Goal: Task Accomplishment & Management: Use online tool/utility

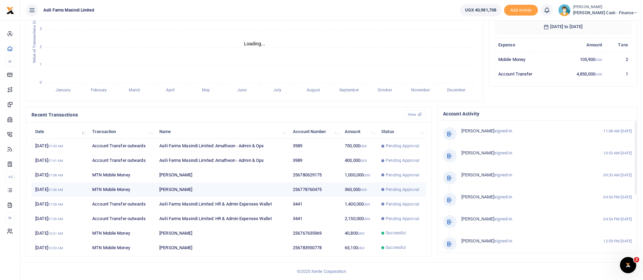
scroll to position [8, 8]
click at [604, 12] on span "Petty Cash - Finance" at bounding box center [606, 13] width 64 height 6
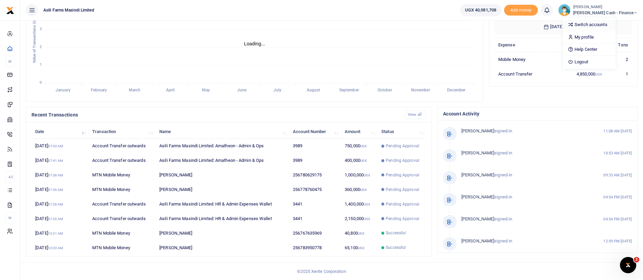
click at [613, 20] on link "Switch accounts" at bounding box center [590, 24] width 54 height 9
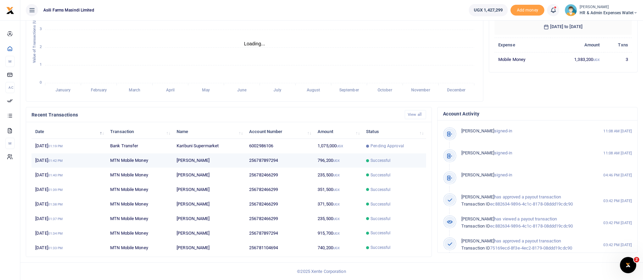
scroll to position [8, 8]
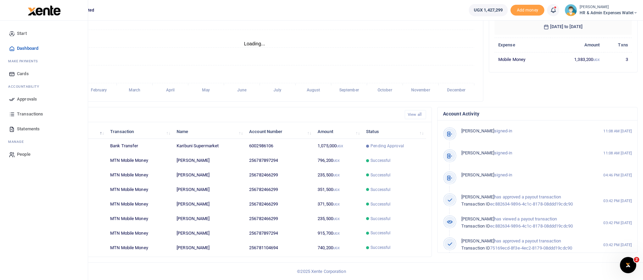
click at [28, 97] on span "Approvals" at bounding box center [27, 99] width 20 height 7
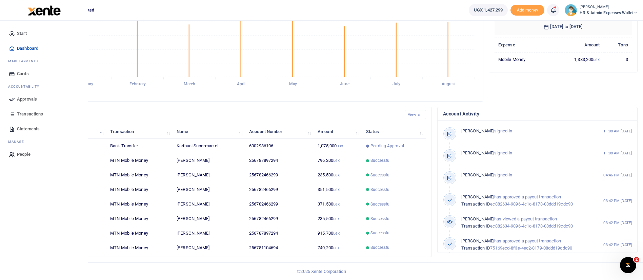
click at [20, 98] on span "Approvals" at bounding box center [27, 99] width 20 height 7
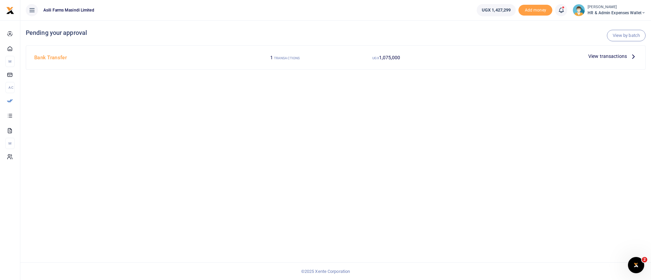
click at [601, 56] on span "View transactions" at bounding box center [607, 56] width 39 height 7
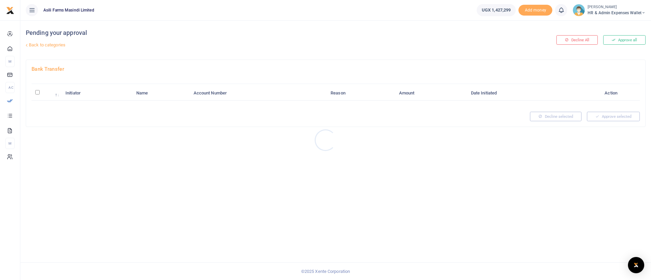
click at [39, 95] on div at bounding box center [325, 140] width 651 height 280
click at [38, 95] on th "\a \a : activate to sort column descending" at bounding box center [47, 93] width 30 height 15
click at [38, 91] on input "\a \a : activate to sort column descending" at bounding box center [37, 92] width 4 height 4
checkbox input "true"
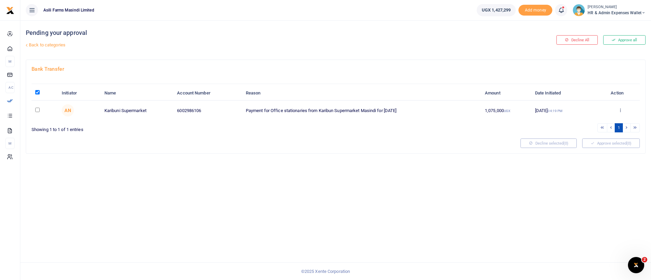
click at [39, 111] on input "checkbox" at bounding box center [37, 110] width 4 height 4
checkbox input "true"
click at [618, 144] on button "Approve selected (1)" at bounding box center [611, 143] width 58 height 9
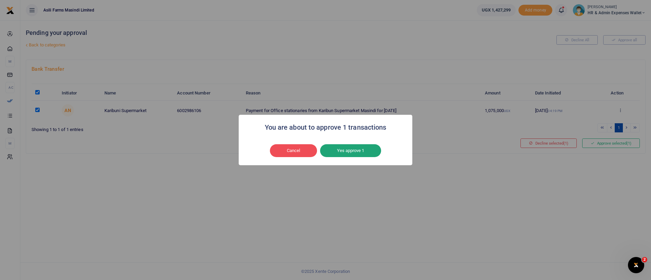
click at [361, 155] on button "Yes approve 1" at bounding box center [350, 150] width 61 height 13
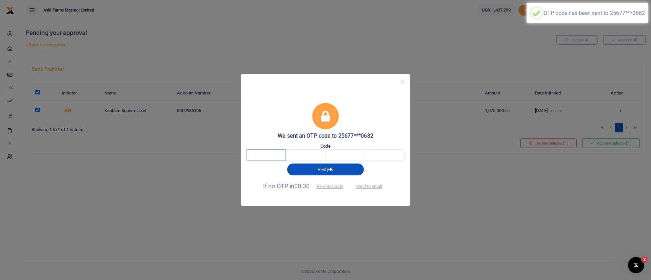
click at [269, 153] on input "text" at bounding box center [266, 156] width 40 height 12
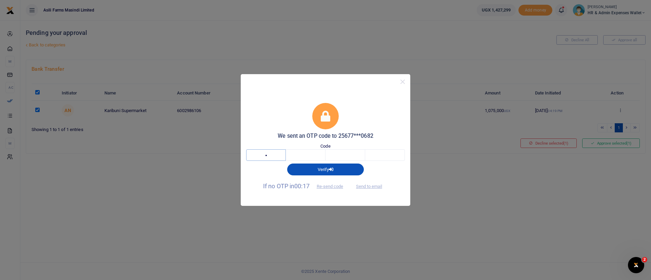
type input "2"
type input "1"
type input "9"
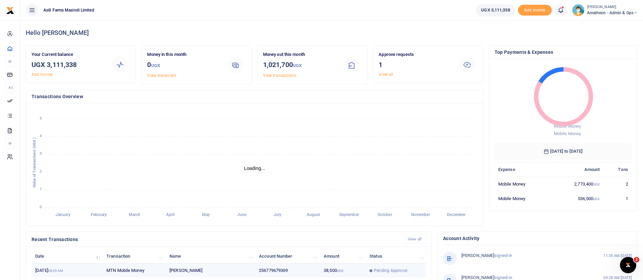
click at [198, 269] on td "Richard Lapolo" at bounding box center [211, 271] width 90 height 15
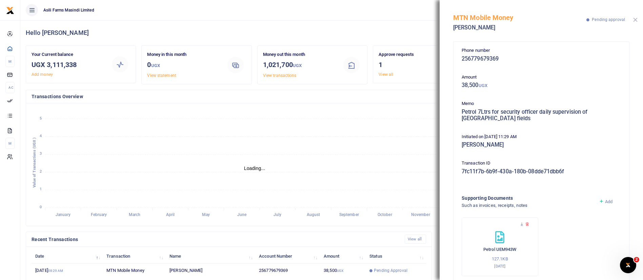
click at [634, 19] on button "Close" at bounding box center [636, 20] width 4 height 4
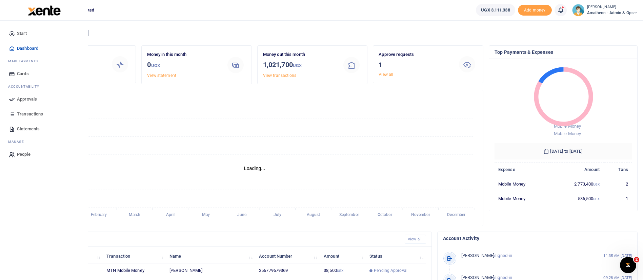
click at [30, 98] on span "Approvals" at bounding box center [27, 99] width 20 height 7
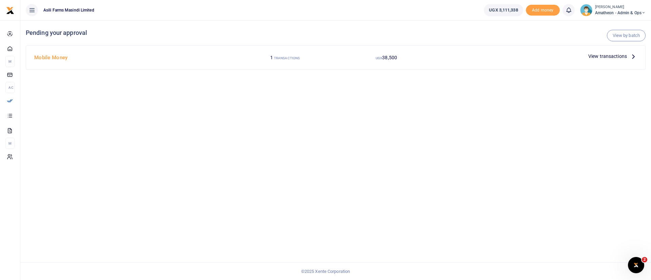
click at [607, 56] on span "View transactions" at bounding box center [607, 56] width 39 height 7
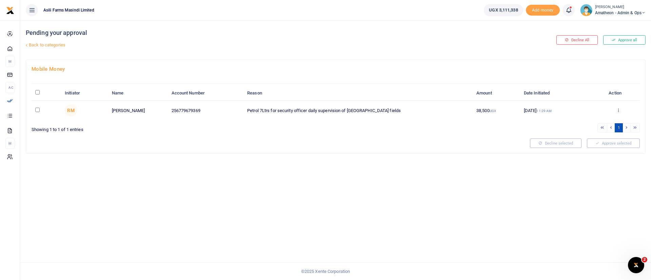
click at [37, 94] on input "\a \a : activate to sort column descending" at bounding box center [37, 92] width 4 height 4
checkbox input "true"
click at [622, 141] on button "Approve selected (1)" at bounding box center [611, 143] width 58 height 9
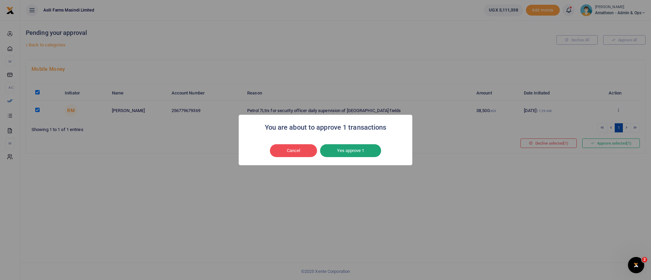
click at [374, 152] on button "Yes approve 1" at bounding box center [350, 150] width 61 height 13
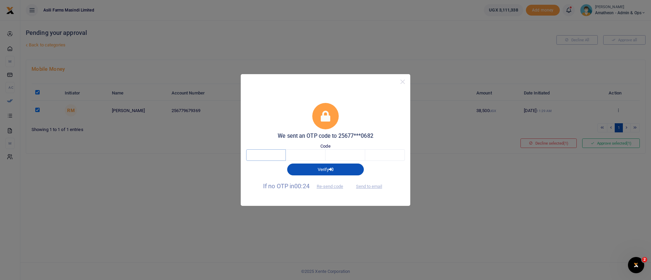
click at [269, 151] on input "text" at bounding box center [266, 156] width 40 height 12
type input "4"
type input "7"
type input "1"
type input "9"
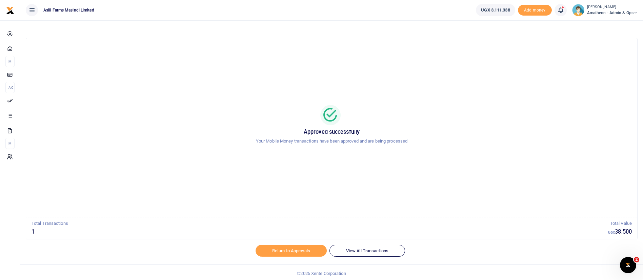
click at [608, 13] on span "Amatheon - Admin & Ops" at bounding box center [612, 13] width 51 height 6
click at [602, 21] on link "Switch accounts" at bounding box center [612, 24] width 54 height 9
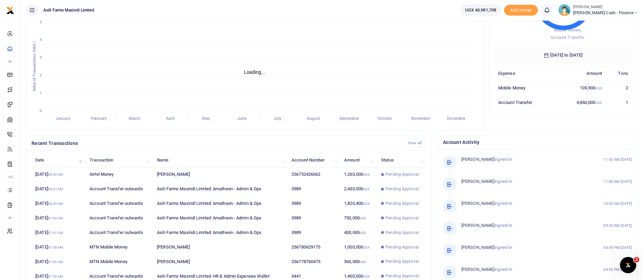
scroll to position [125, 0]
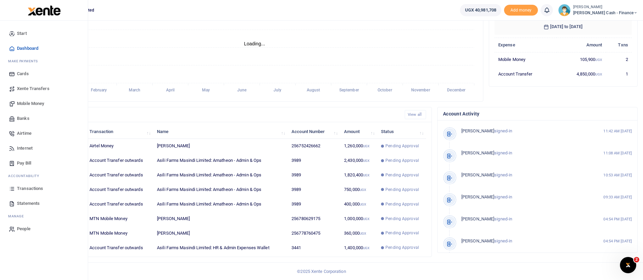
click at [30, 187] on span "Transactions" at bounding box center [30, 189] width 26 height 7
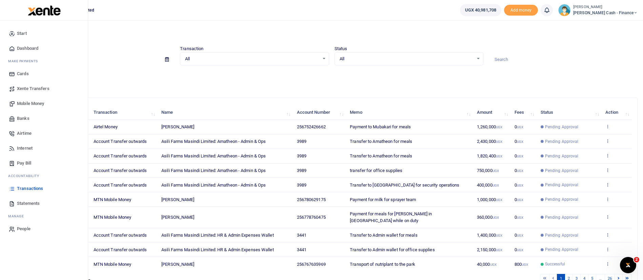
click at [22, 101] on span "Mobile Money" at bounding box center [30, 103] width 27 height 7
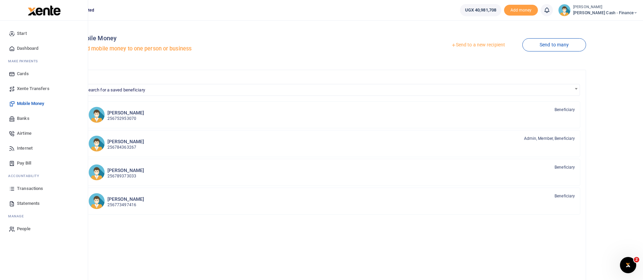
click at [22, 115] on span "Banks" at bounding box center [23, 118] width 13 height 7
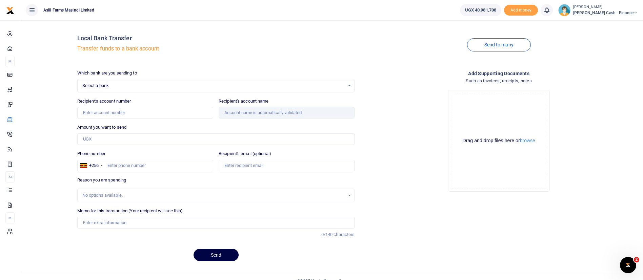
click at [106, 88] on span "Select a bank" at bounding box center [213, 85] width 263 height 7
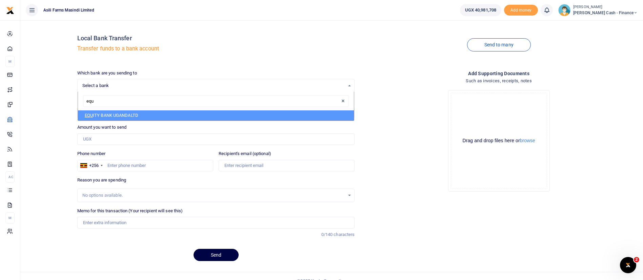
type input "equi"
click at [146, 116] on li "EQUI TY BANK UGANDALTD" at bounding box center [216, 116] width 276 height 10
select select "EQU"
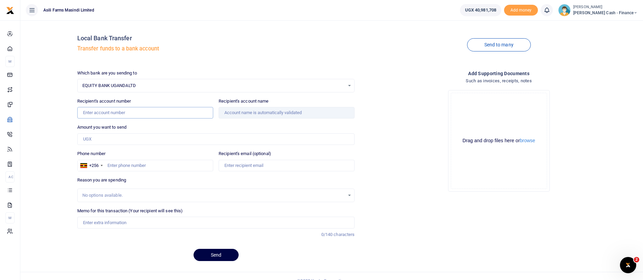
click at [118, 116] on input "Recipient's account number" at bounding box center [145, 113] width 136 height 12
paste input "1001101717085"
type input "1001101717085"
click at [111, 169] on input "Phone number" at bounding box center [145, 166] width 136 height 12
type input "775600"
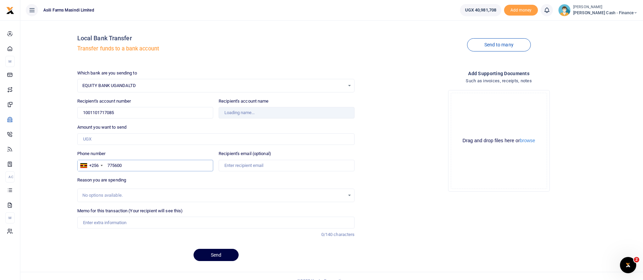
type input "Aoja Caroline Okiror"
type input "775600682"
click at [100, 220] on input "Memo for this transaction (Your recipient will see this)" at bounding box center [216, 223] width 278 height 12
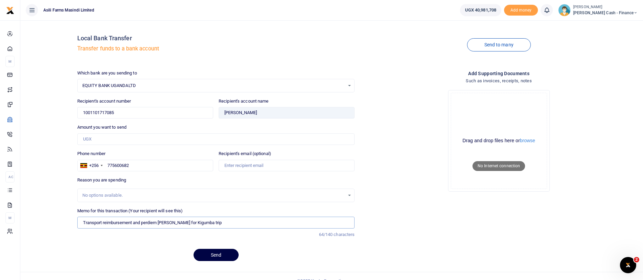
click at [216, 224] on input "Transport reimbursement and perdiem Carol Aoja for Kigumba trip" at bounding box center [216, 223] width 278 height 12
type input "Transport reimbursement and perdiem Carol Aoja for Kigumba toffice 5days"
click at [532, 141] on button "browse" at bounding box center [527, 140] width 15 height 5
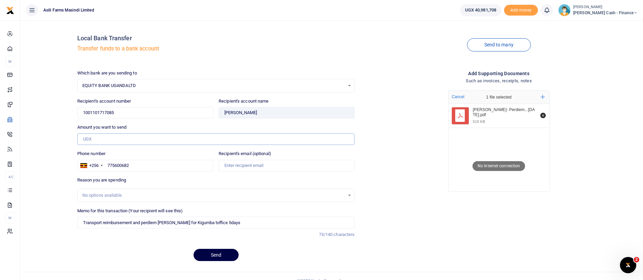
click at [111, 140] on input "Amount you want to send" at bounding box center [216, 140] width 278 height 12
paste input "0"
type input "1,125,000"
click at [223, 256] on button "Send" at bounding box center [216, 255] width 45 height 12
click at [215, 255] on button "Send" at bounding box center [216, 255] width 45 height 12
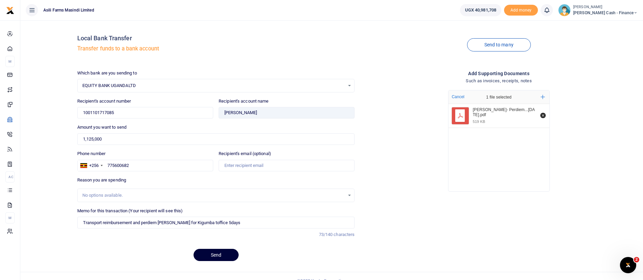
click at [224, 255] on button "Send" at bounding box center [216, 255] width 45 height 12
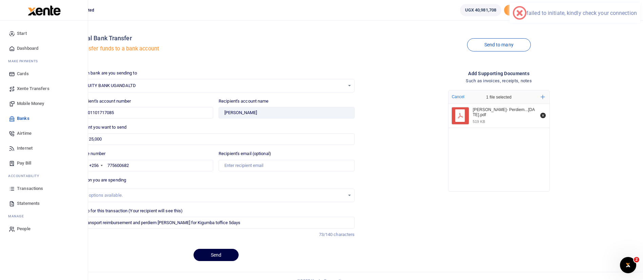
click at [37, 9] on img at bounding box center [44, 10] width 33 height 10
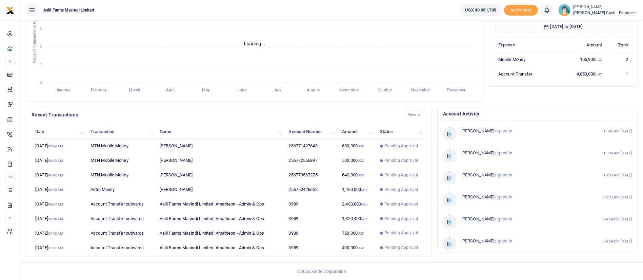
scroll to position [8, 8]
click at [295, 150] on td "256771427648" at bounding box center [312, 146] width 54 height 15
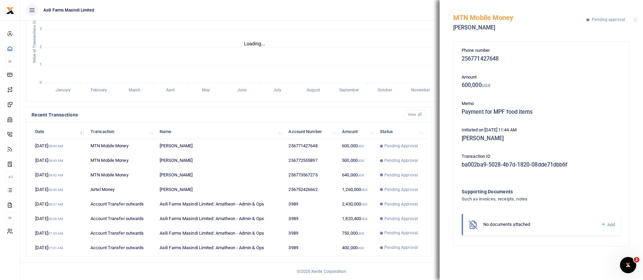
scroll to position [0, 0]
click at [637, 20] on button "Close" at bounding box center [636, 20] width 4 height 4
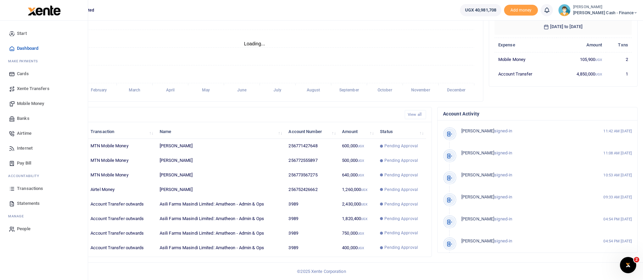
click at [22, 116] on span "Banks" at bounding box center [23, 118] width 13 height 7
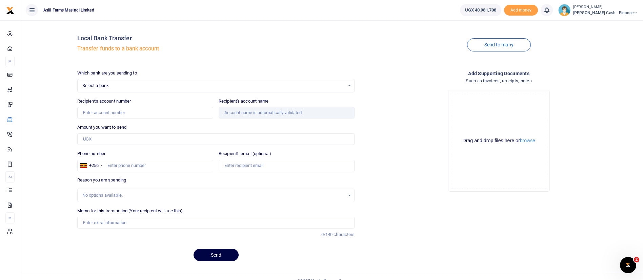
click at [110, 84] on span "Select a bank" at bounding box center [213, 85] width 263 height 7
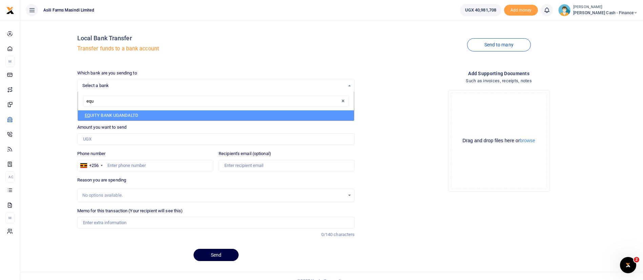
type input "equi"
click at [114, 118] on li "EQUI TY BANK UGANDALTD" at bounding box center [216, 116] width 276 height 10
select select "EQU"
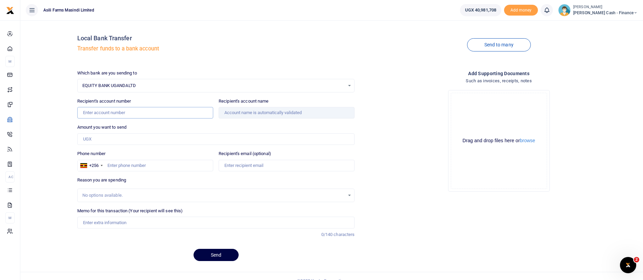
click at [114, 115] on input "Recipient's account number" at bounding box center [145, 113] width 136 height 12
paste input "0"
type input "0"
paste input "1001101717085"
type input "1001101717085"
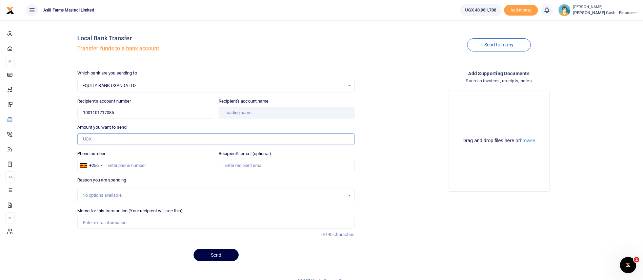
click at [103, 142] on input "Amount you want to send" at bounding box center [216, 140] width 278 height 12
type input "112"
type input "[PERSON_NAME]"
type input "1,125,000"
click at [145, 162] on input "Phone number" at bounding box center [145, 166] width 136 height 12
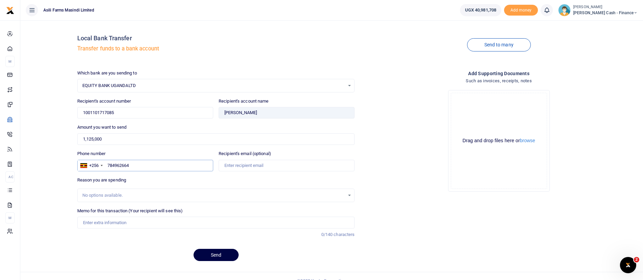
type input "784962664"
click at [131, 223] on input "Memo for this transaction (Your recipient will see this)" at bounding box center [216, 223] width 278 height 12
click at [116, 224] on input "Memo for this transaction (Your recipient will see this)" at bounding box center [216, 223] width 278 height 12
click at [98, 244] on div "Which bank are you sending to EQUITY BANK UGANDALTD Select an option... Select …" at bounding box center [216, 168] width 283 height 197
click at [109, 218] on input "Memo for this transaction (Your recipient will see this)" at bounding box center [216, 223] width 278 height 12
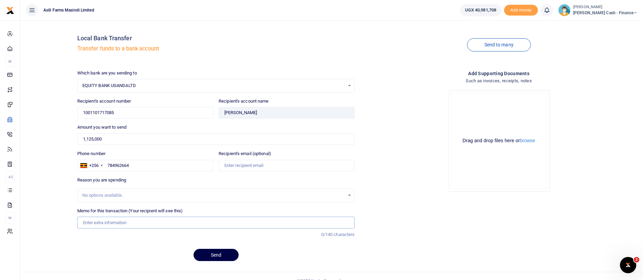
click at [101, 226] on input "Memo for this transaction (Your recipient will see this)" at bounding box center [216, 223] width 278 height 12
type input "F"
type input "Transport reimbursement and perdiem for 5 days while in kigumba Office Carol Ao…"
click at [532, 139] on button "browse" at bounding box center [527, 140] width 15 height 5
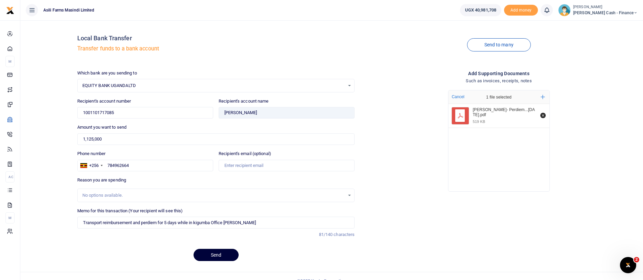
click at [227, 260] on button "Send" at bounding box center [216, 255] width 45 height 12
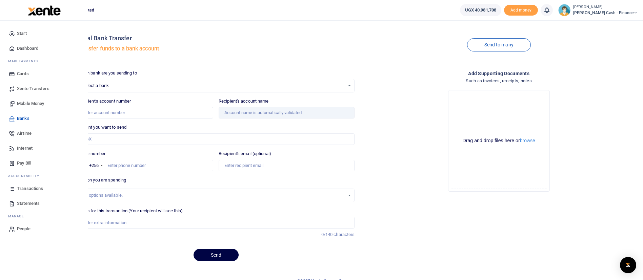
click at [45, 11] on img at bounding box center [44, 10] width 33 height 10
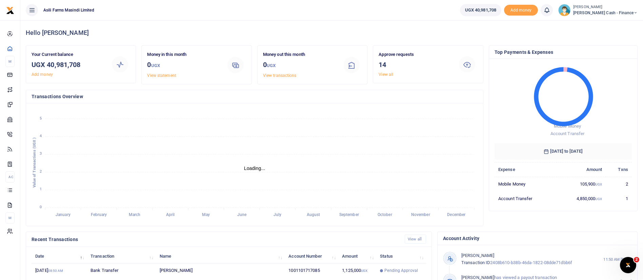
scroll to position [8, 8]
click at [643, 194] on div "Hello Constantine Your Current balance UGX 40,981,708 Add money Money in this m…" at bounding box center [331, 212] width 623 height 385
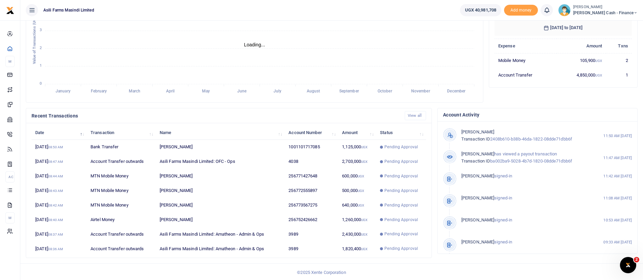
scroll to position [125, 0]
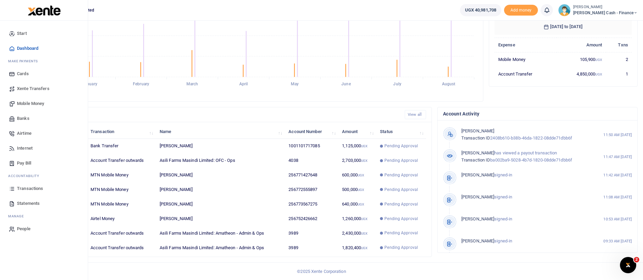
click at [30, 103] on span "Mobile Money" at bounding box center [30, 103] width 27 height 7
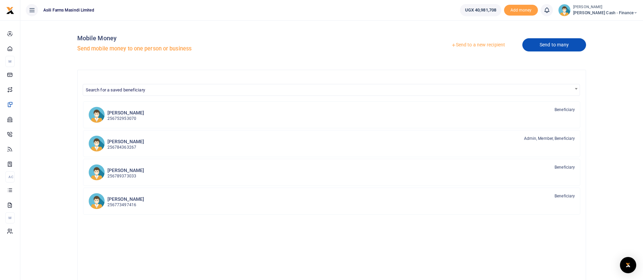
click at [563, 46] on link "Send to many" at bounding box center [555, 44] width 64 height 13
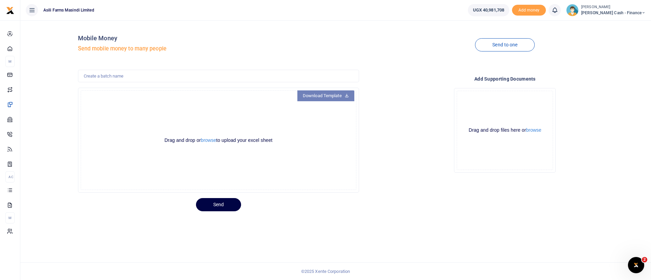
click at [325, 95] on link "Download Template" at bounding box center [325, 96] width 57 height 11
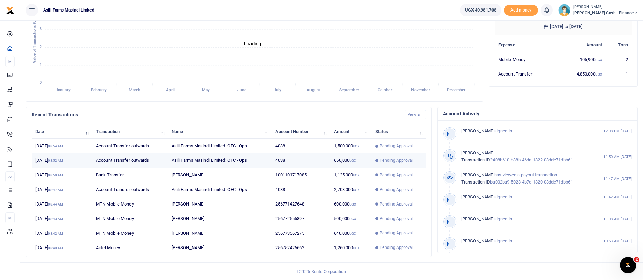
scroll to position [8, 8]
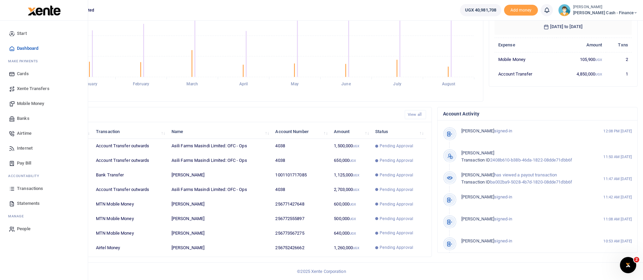
click at [26, 98] on link "Mobile Money" at bounding box center [43, 103] width 77 height 15
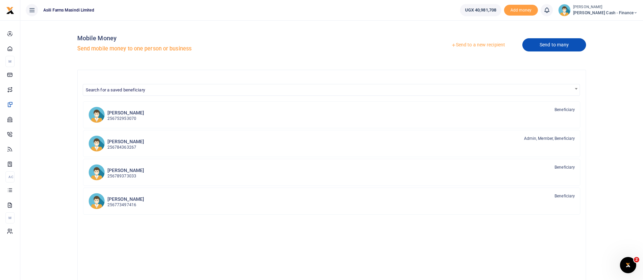
click at [542, 45] on link "Send to many" at bounding box center [555, 44] width 64 height 13
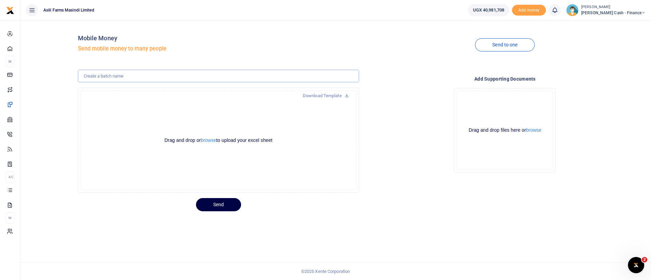
click at [110, 75] on input "text" at bounding box center [218, 76] width 281 height 13
type input "[DATE] Stock take field faciliation"
click at [206, 142] on button "browse" at bounding box center [208, 140] width 15 height 5
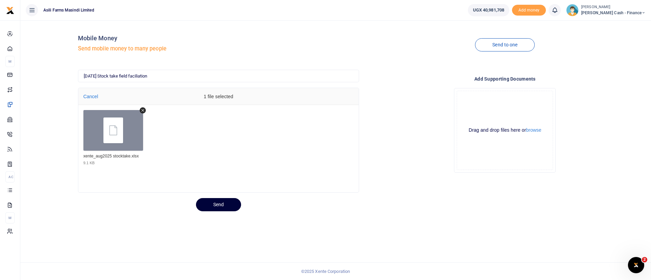
click at [221, 205] on button "Send" at bounding box center [218, 204] width 45 height 13
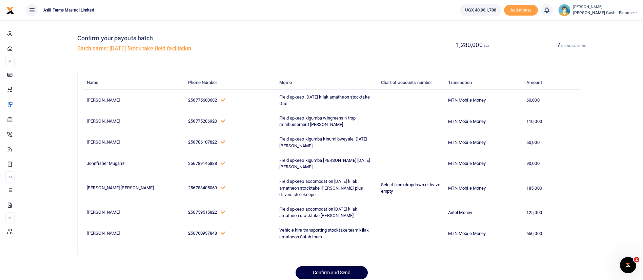
scroll to position [22, 0]
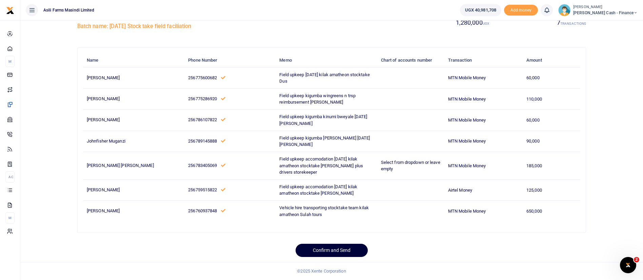
click at [354, 252] on button "Confirm and Send" at bounding box center [332, 250] width 72 height 13
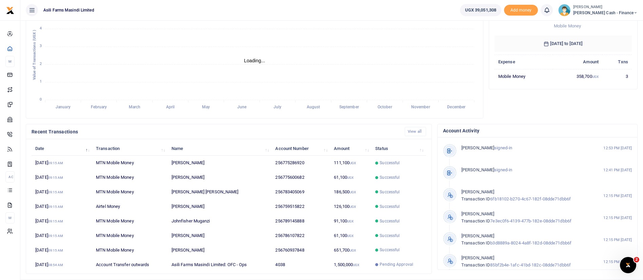
scroll to position [125, 0]
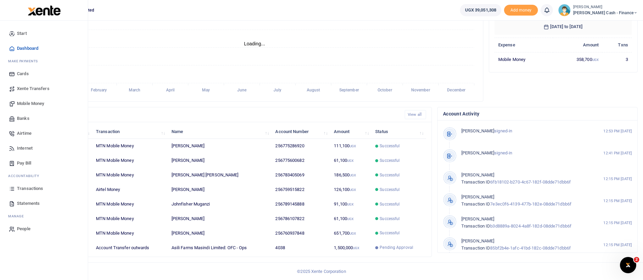
click at [34, 203] on span "Statements" at bounding box center [28, 203] width 23 height 7
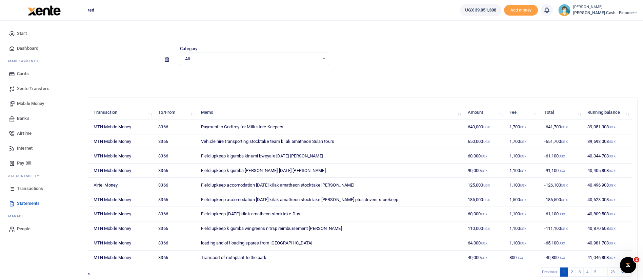
click at [33, 190] on span "Transactions" at bounding box center [30, 189] width 26 height 7
